Goal: Task Accomplishment & Management: Use online tool/utility

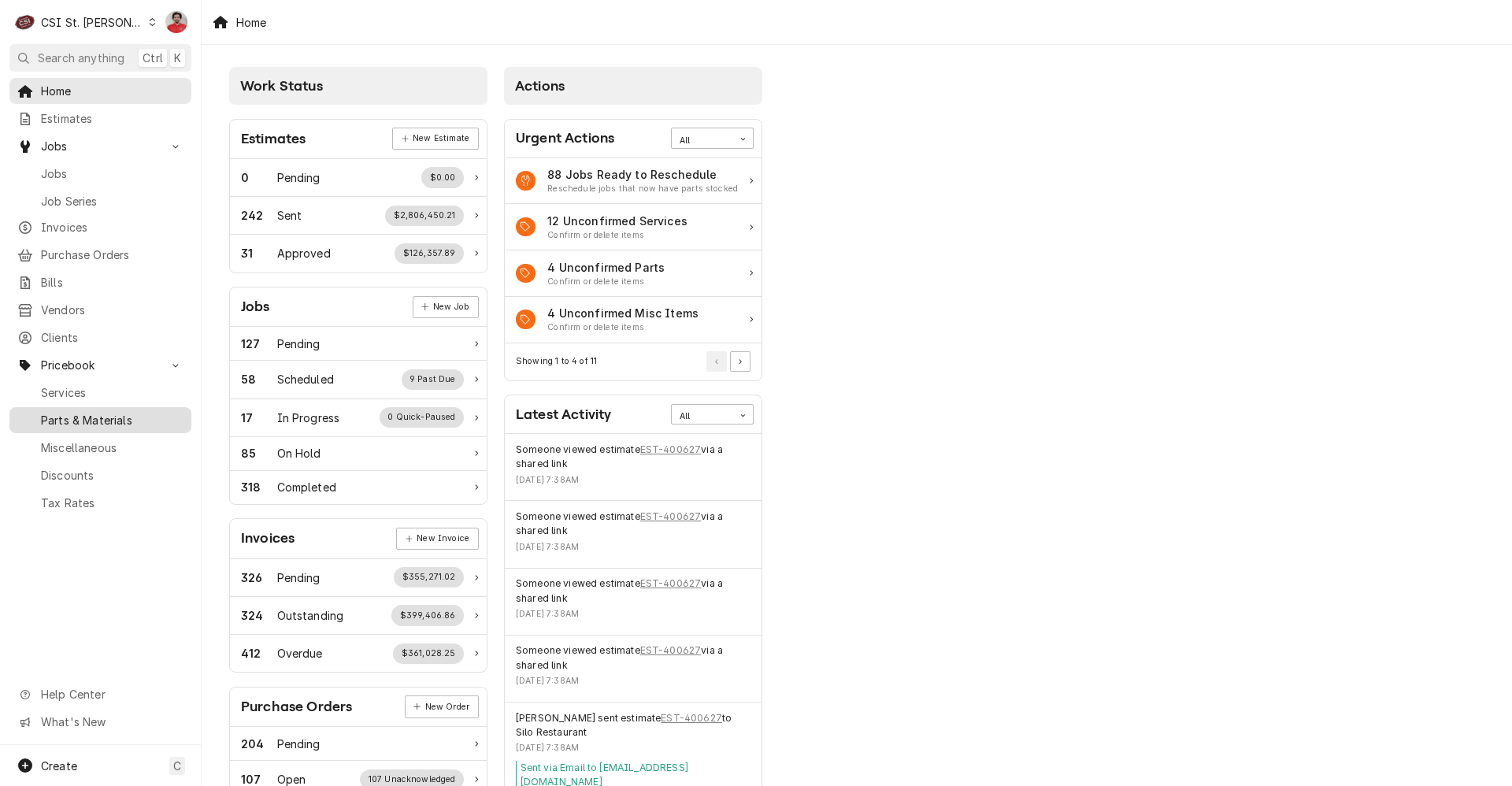
click at [82, 412] on span "Parts & Materials" at bounding box center [112, 421] width 142 height 17
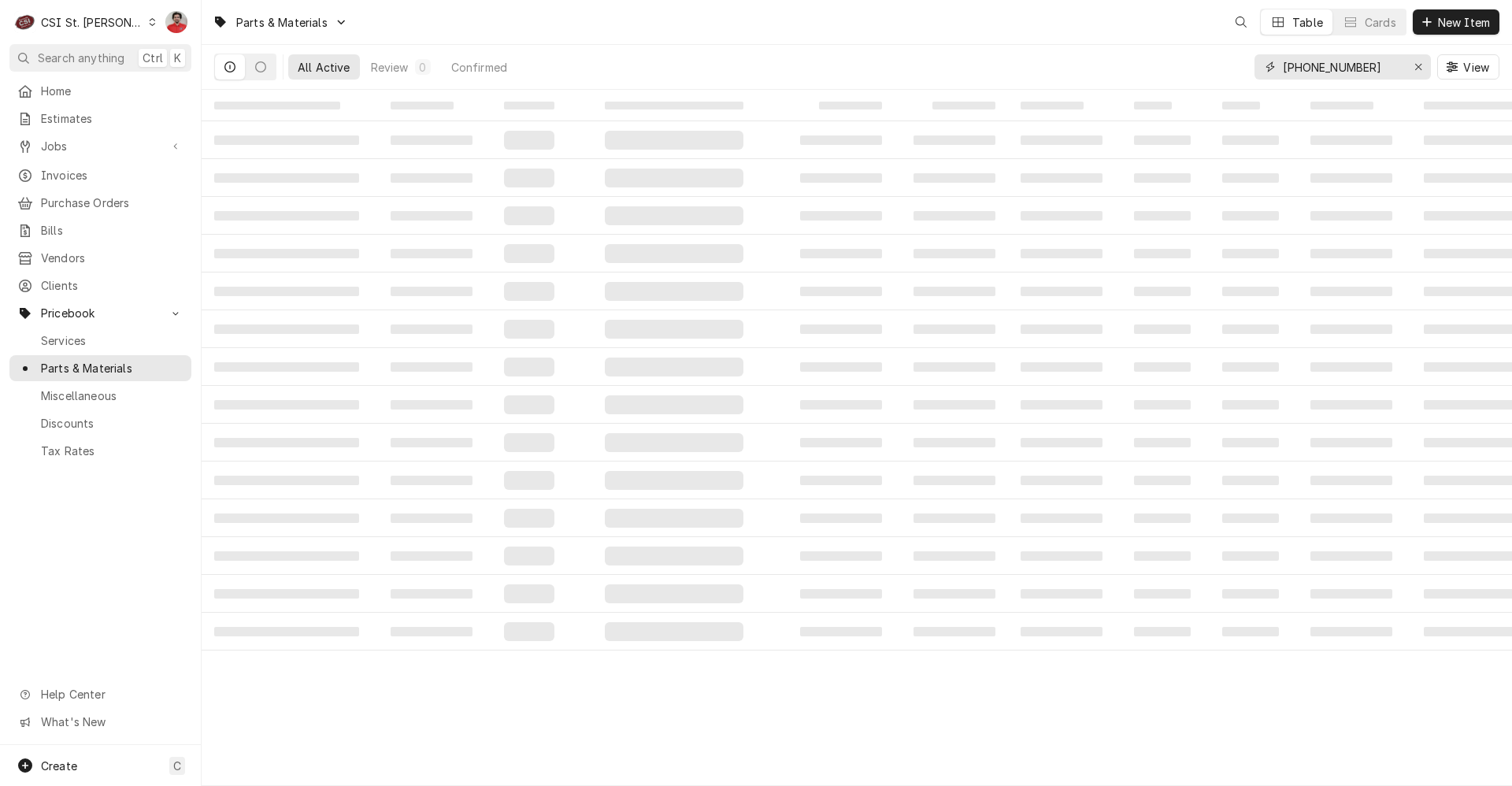
click at [1302, 73] on input "[PHONE_NUMBER]" at bounding box center [1342, 67] width 118 height 25
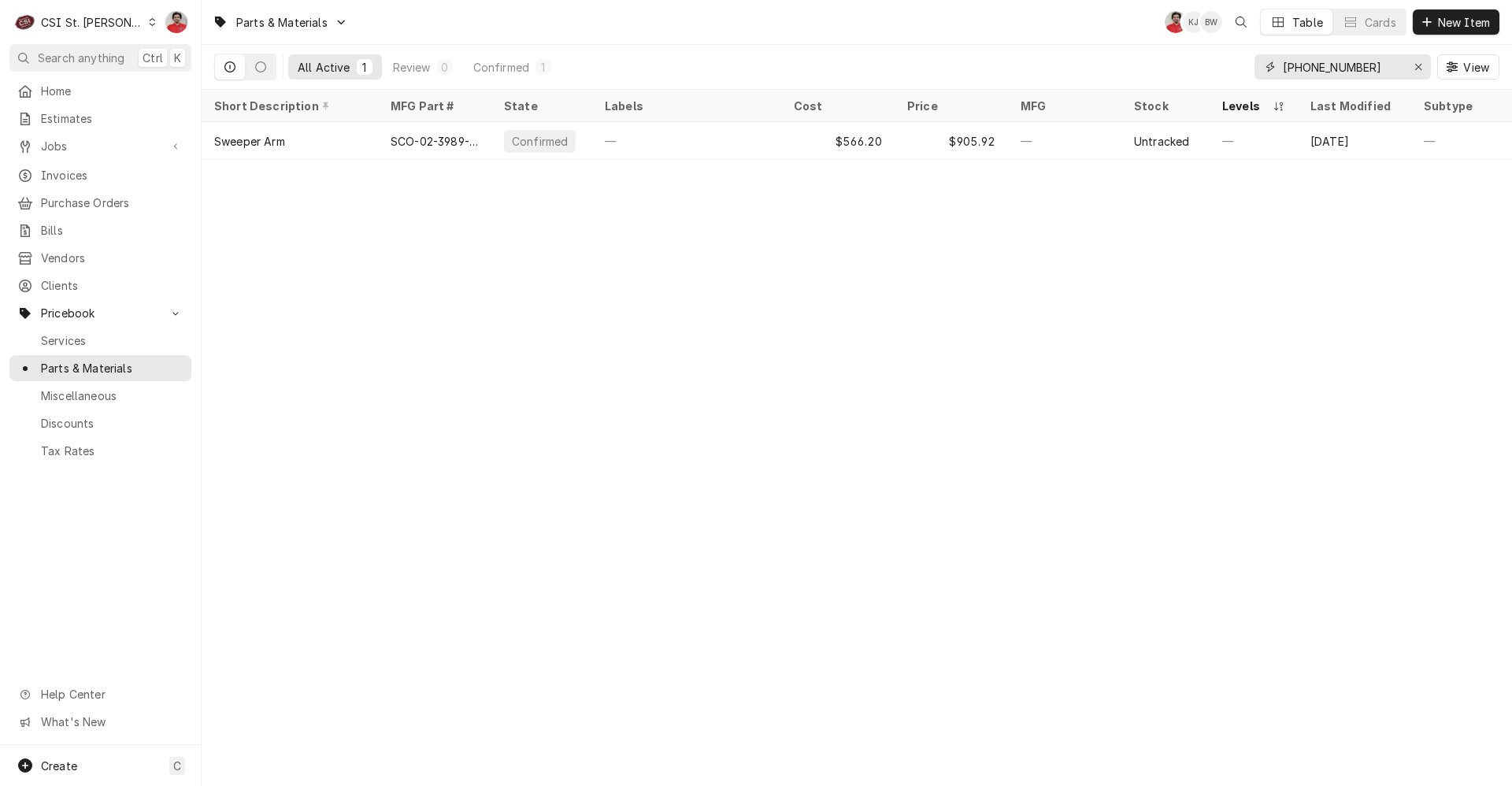
type input "a"
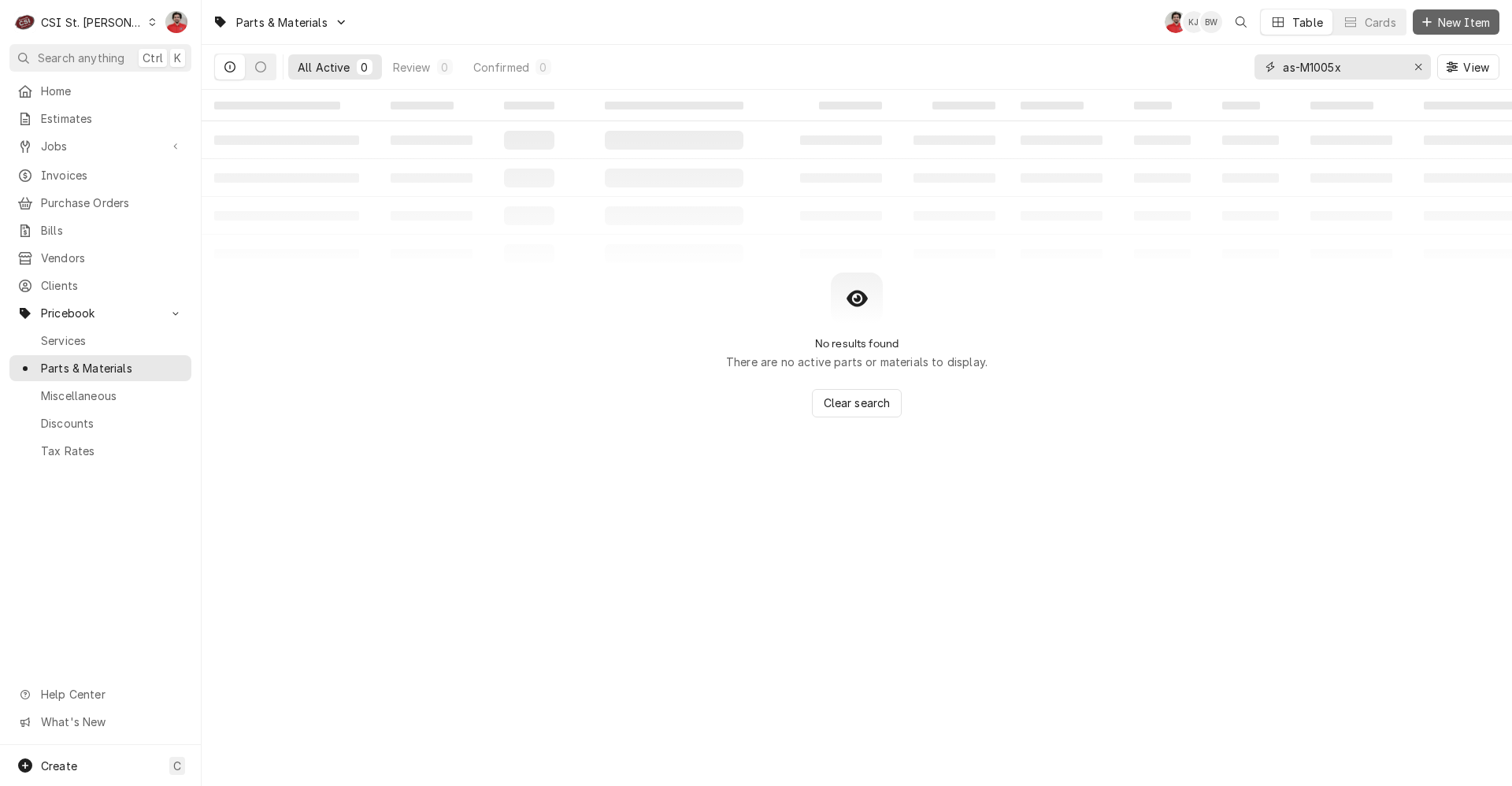
type input "as-M1005x"
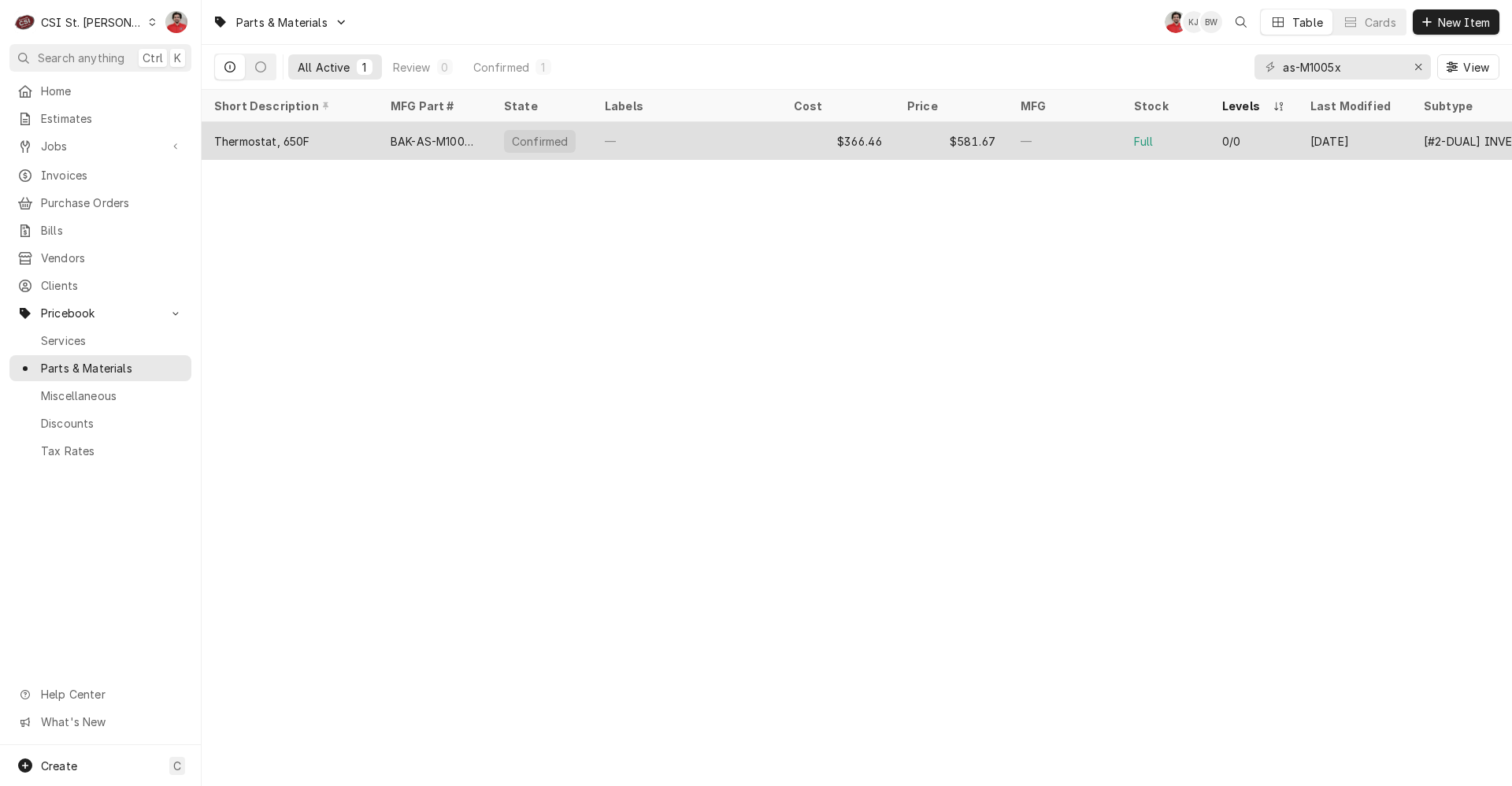
click at [1045, 132] on div "—" at bounding box center [1065, 141] width 114 height 38
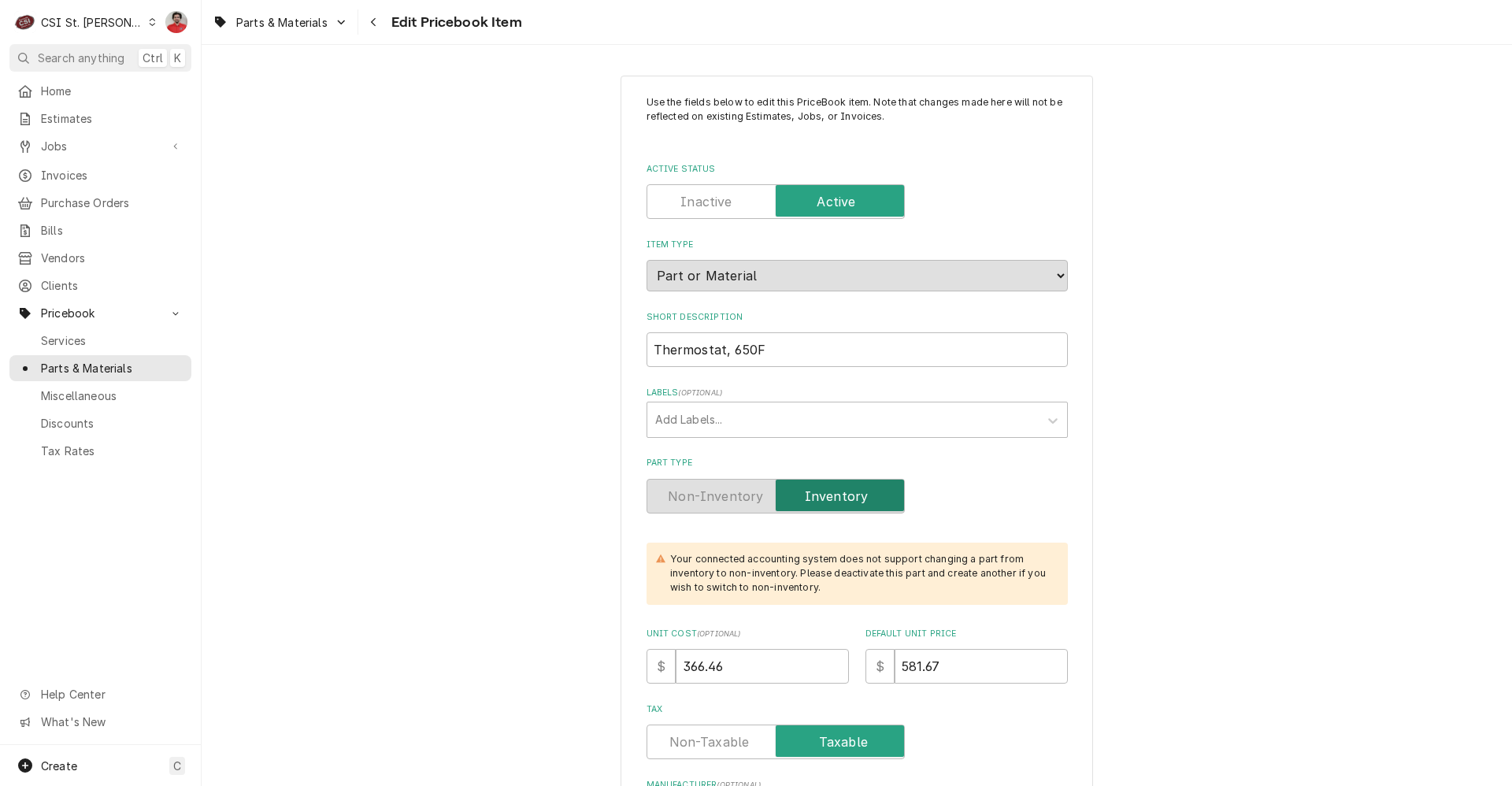
type textarea "x"
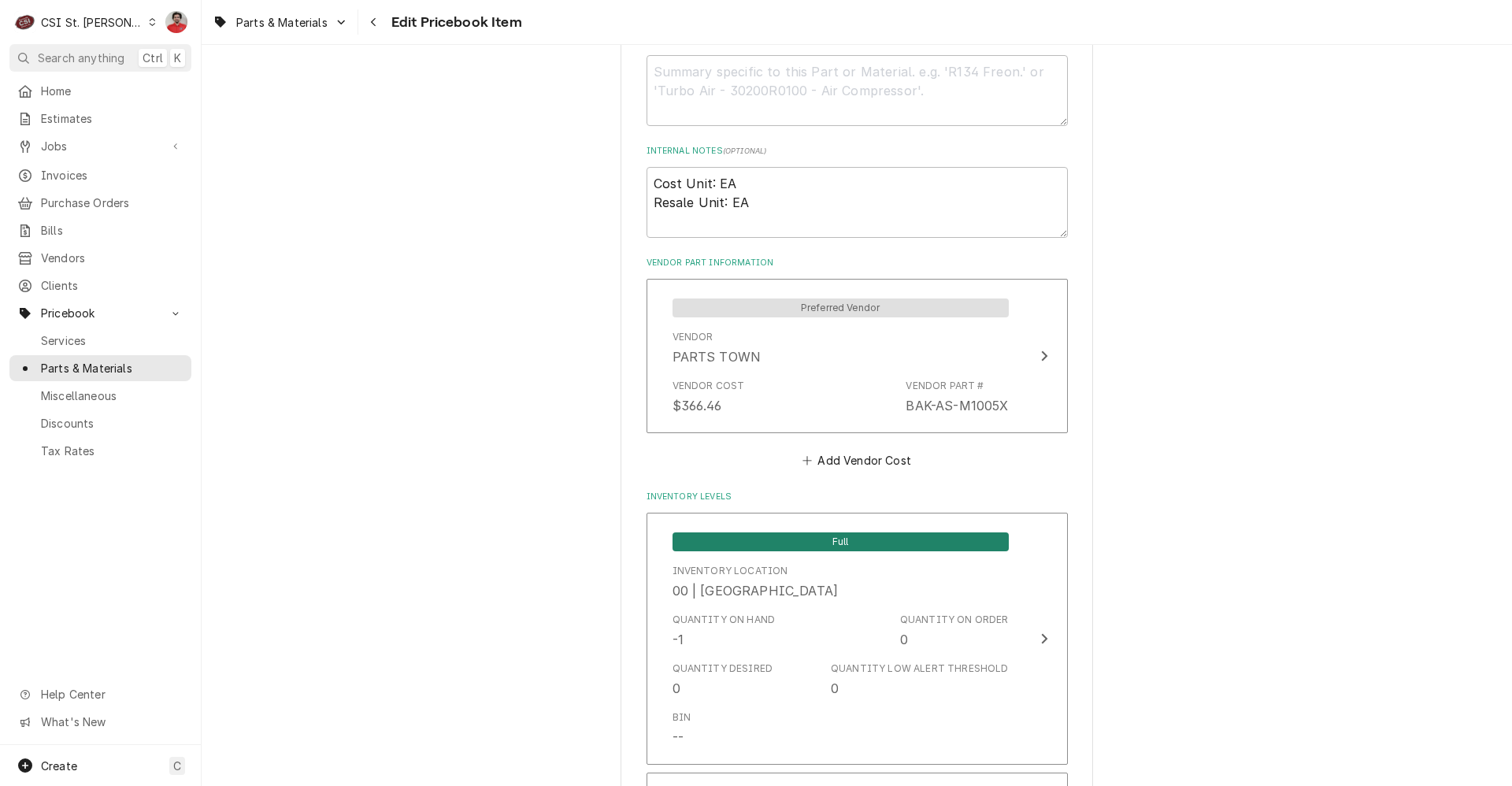
scroll to position [1182, 0]
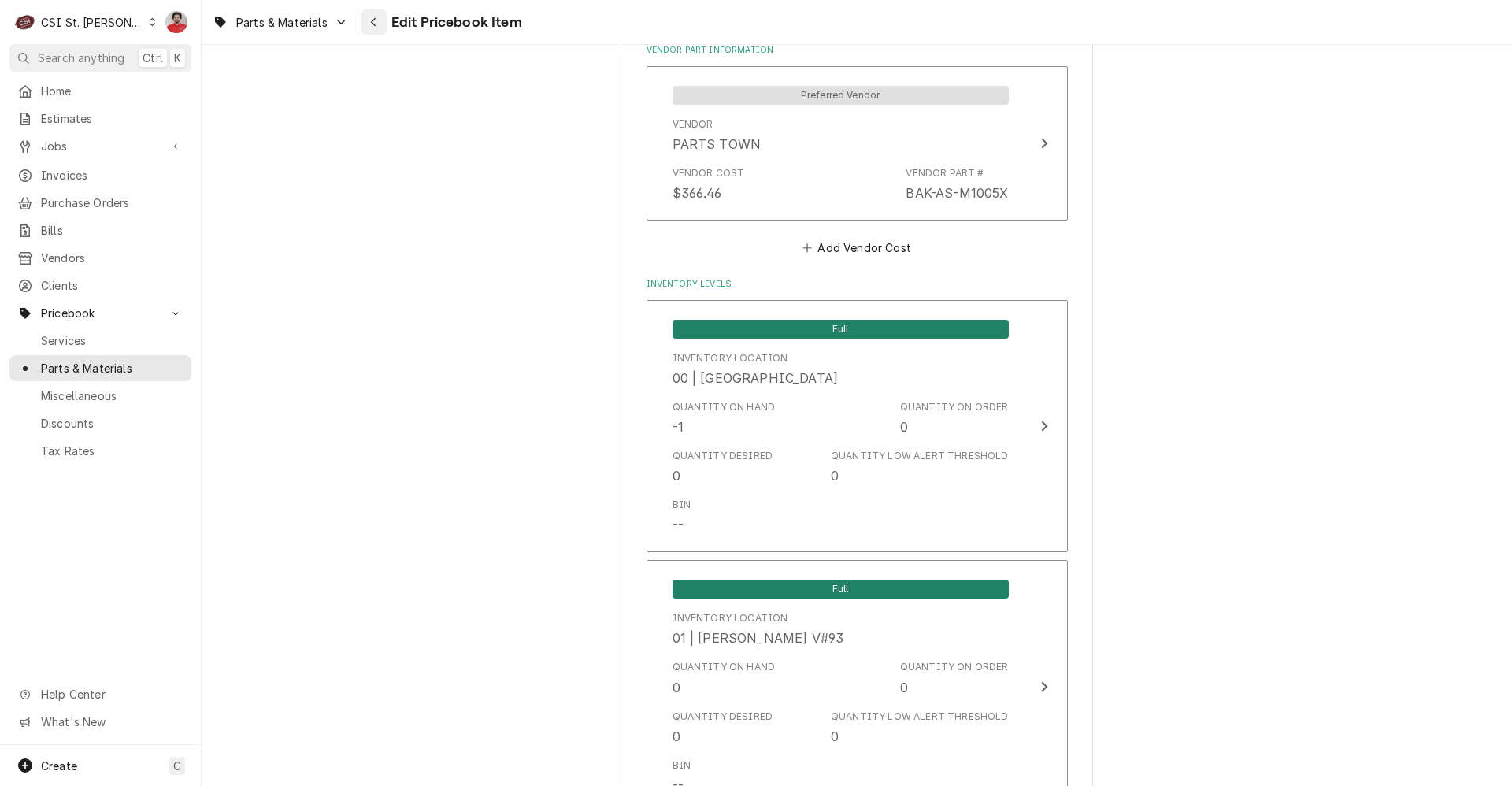
click at [362, 22] on button "Navigate back" at bounding box center [373, 21] width 25 height 25
